Goal: Transaction & Acquisition: Purchase product/service

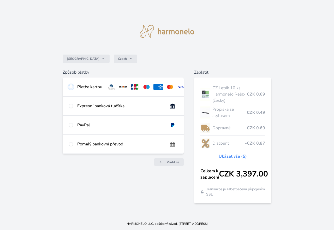
click at [71, 86] on input "radio" at bounding box center [71, 87] width 4 height 4
radio input "true"
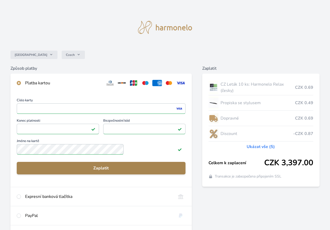
click at [120, 171] on span "Zaplatit" at bounding box center [101, 168] width 160 height 6
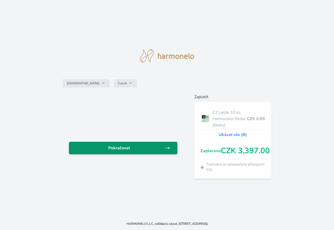
click at [115, 149] on span "Pokračovat" at bounding box center [119, 148] width 92 height 6
